Goal: Information Seeking & Learning: Learn about a topic

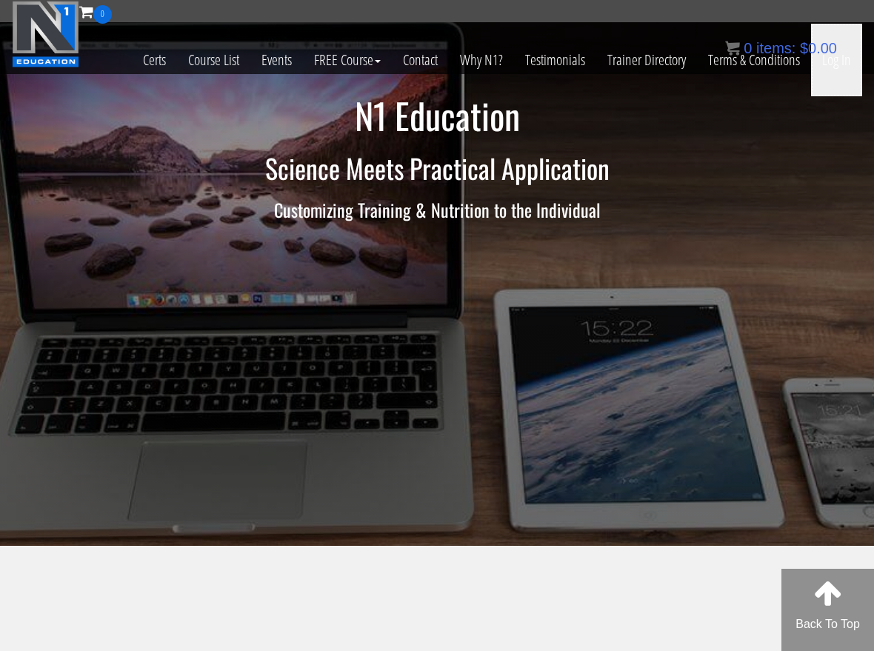
click at [833, 63] on link "Log In" at bounding box center [836, 60] width 51 height 73
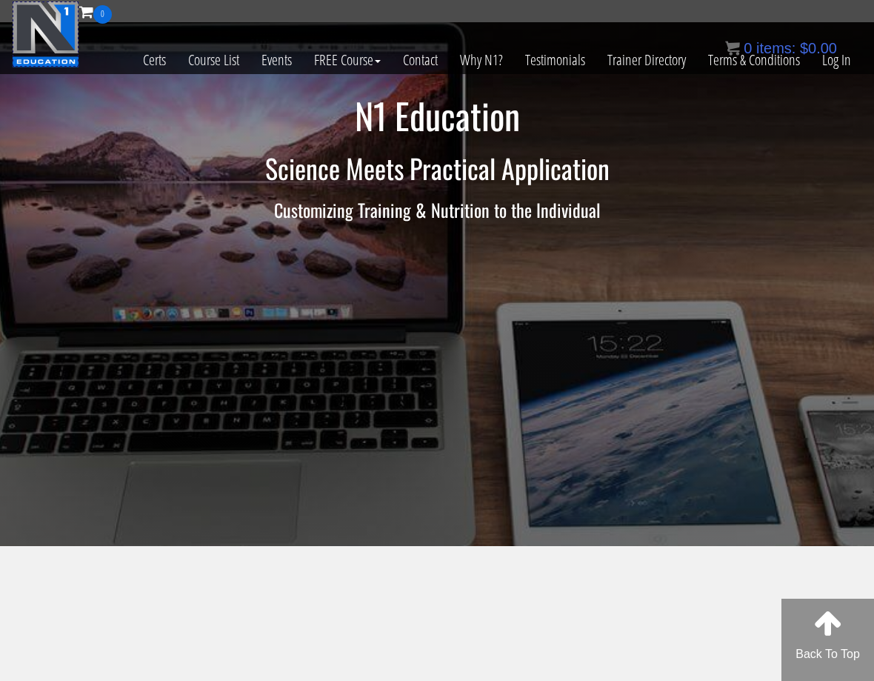
click at [36, 12] on img at bounding box center [45, 34] width 67 height 67
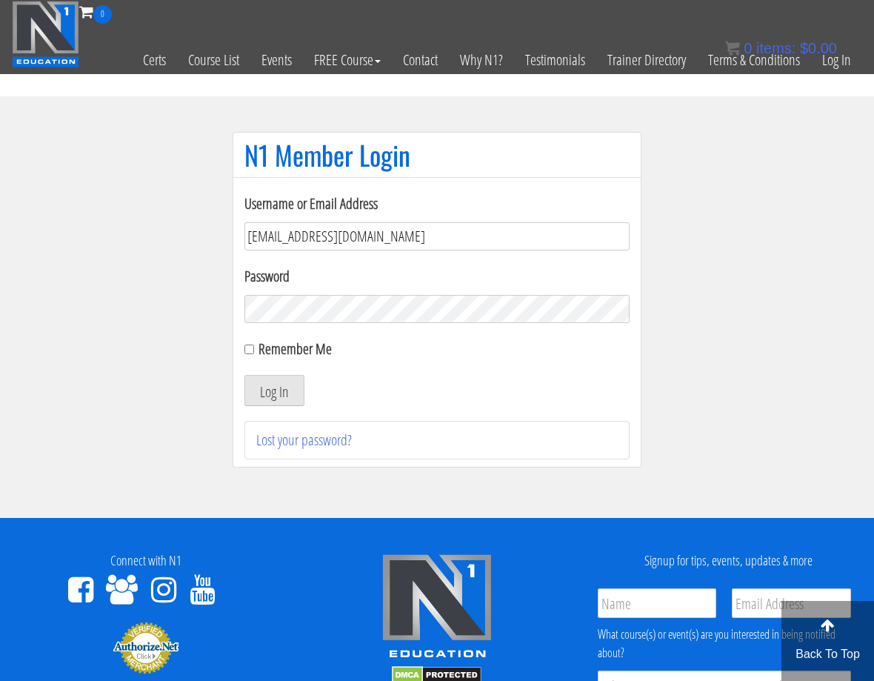
type input "sarahjh021504@gmail.com"
click at [245, 347] on input "Remember Me" at bounding box center [249, 349] width 10 height 10
checkbox input "true"
click at [275, 401] on button "Log In" at bounding box center [274, 390] width 60 height 31
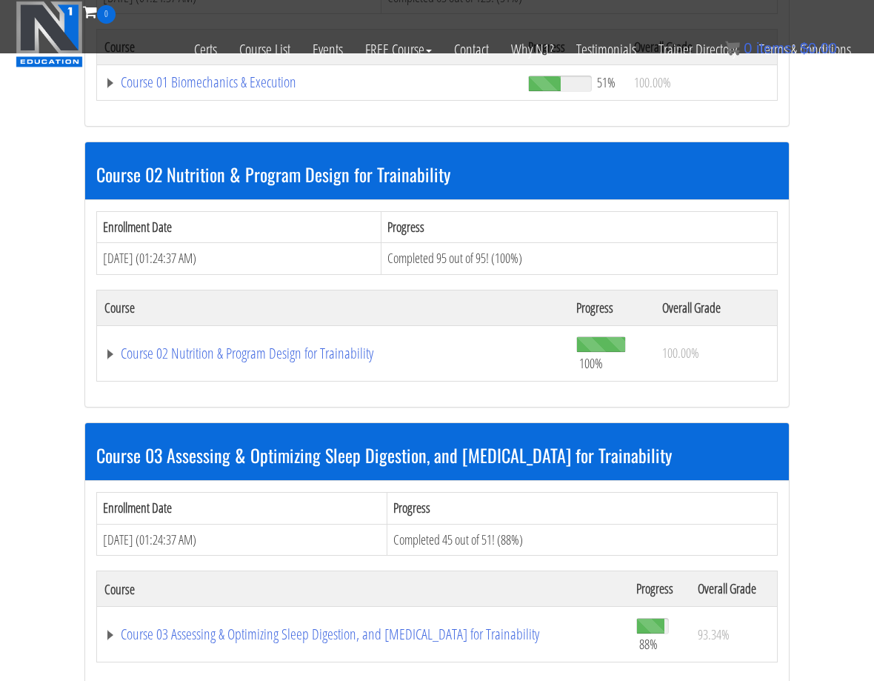
scroll to position [600, 0]
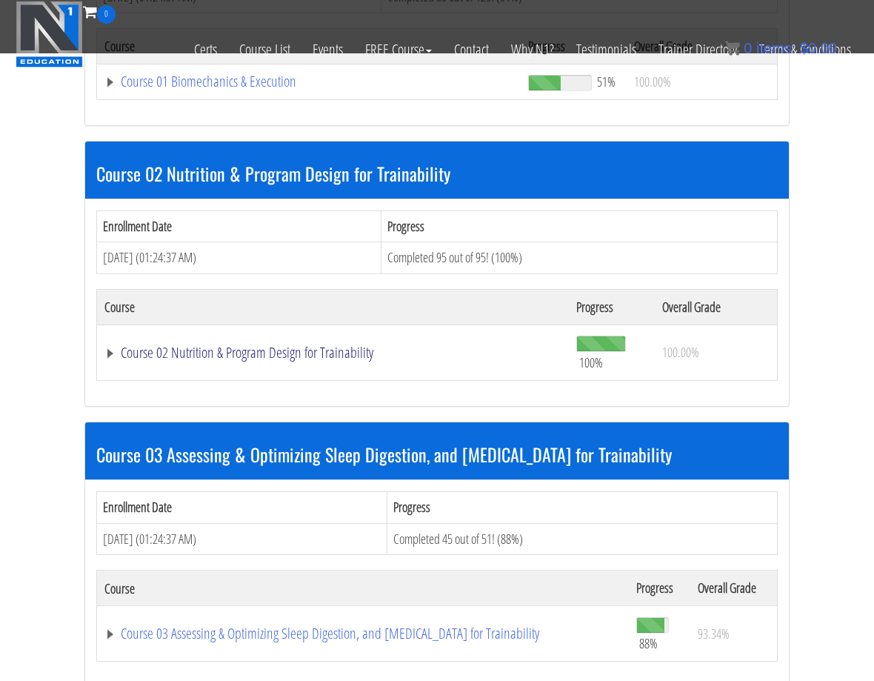
click at [353, 360] on link "Course 02 Nutrition & Program Design for Trainability" at bounding box center [332, 352] width 457 height 15
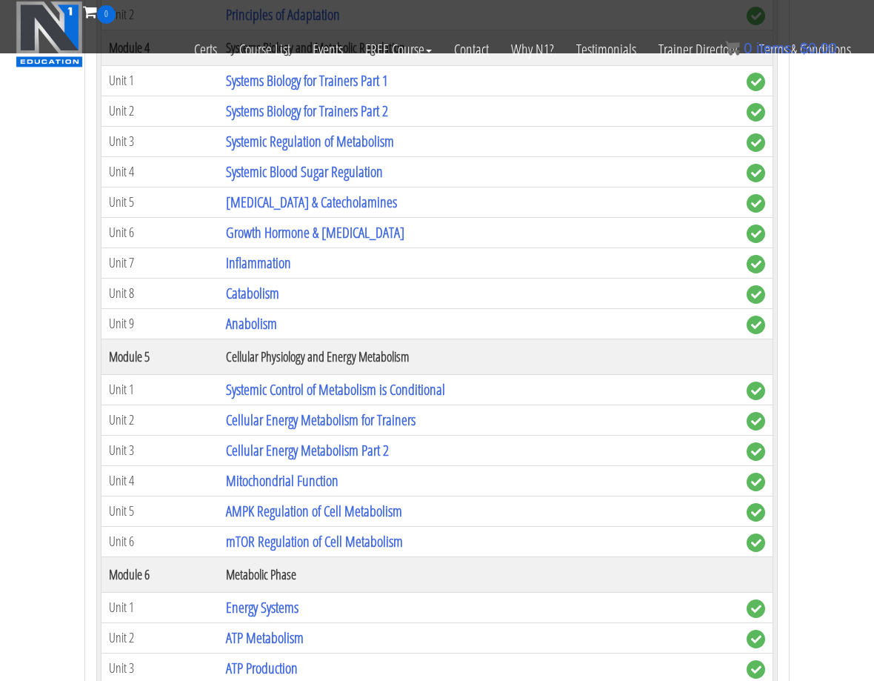
scroll to position [1245, 0]
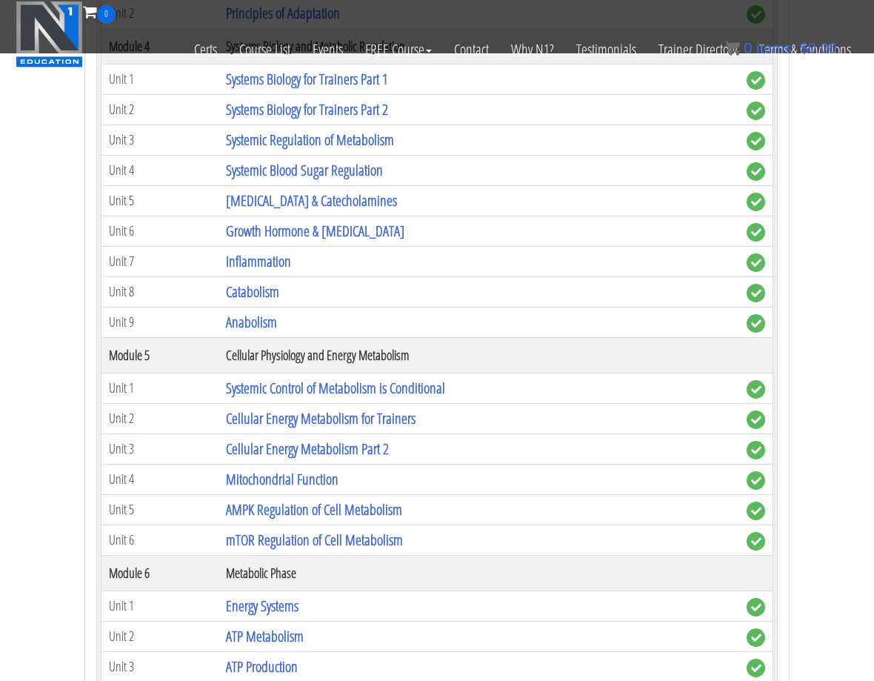
click at [314, 389] on link "Systemic Control of Metabolism is Conditional" at bounding box center [335, 388] width 219 height 20
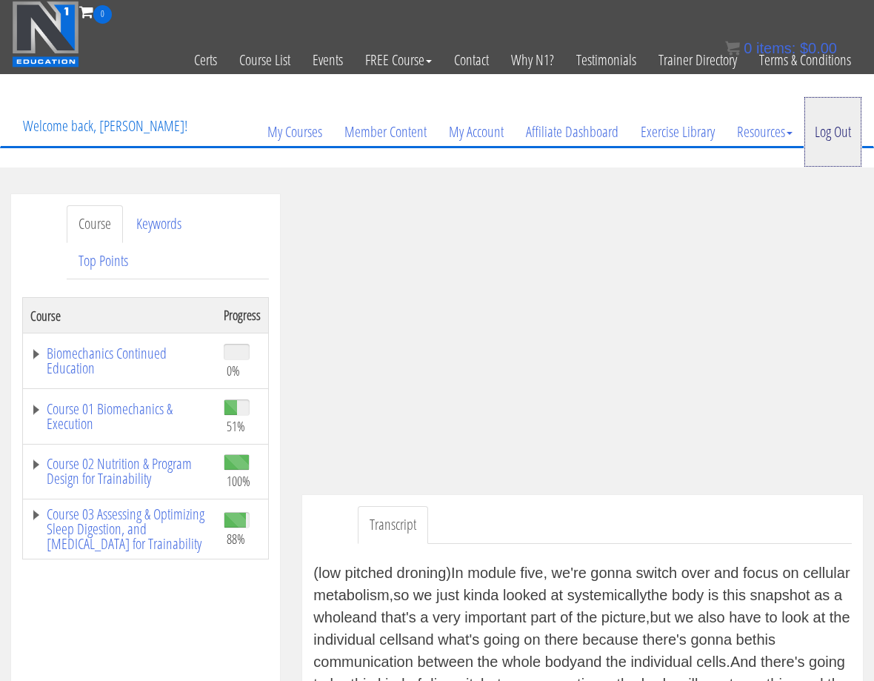
click at [823, 137] on link "Log Out" at bounding box center [833, 131] width 59 height 71
